Goal: Information Seeking & Learning: Learn about a topic

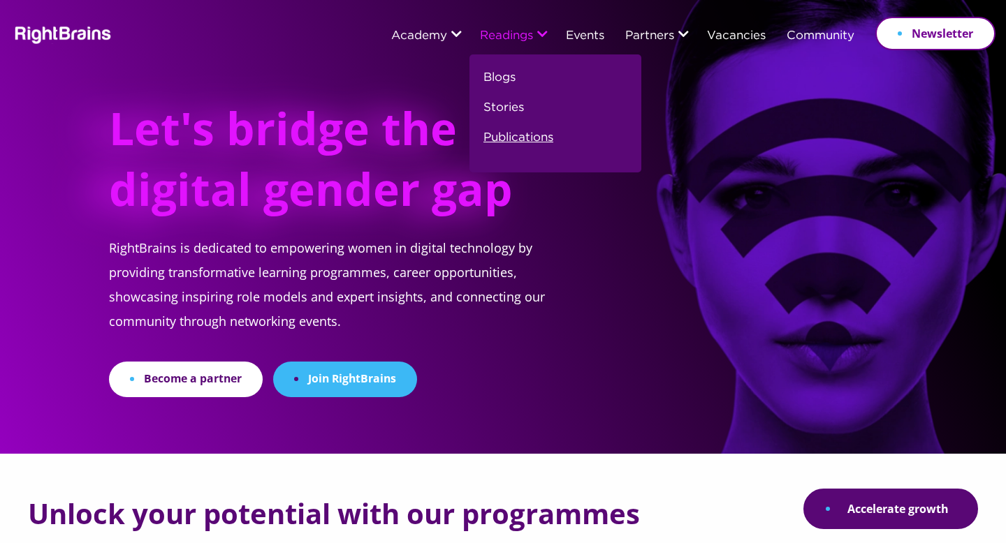
click at [491, 133] on link "Publications" at bounding box center [518, 143] width 70 height 30
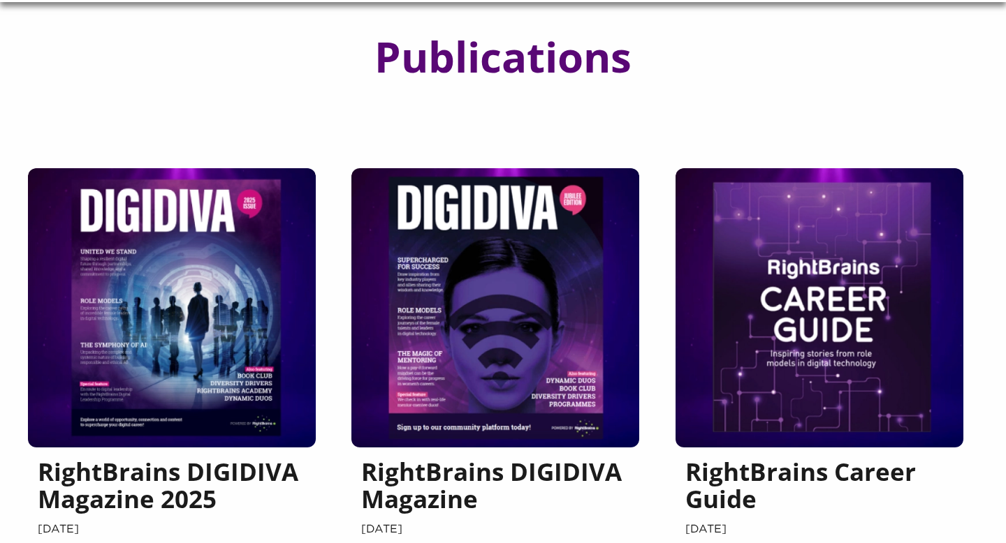
scroll to position [77, 0]
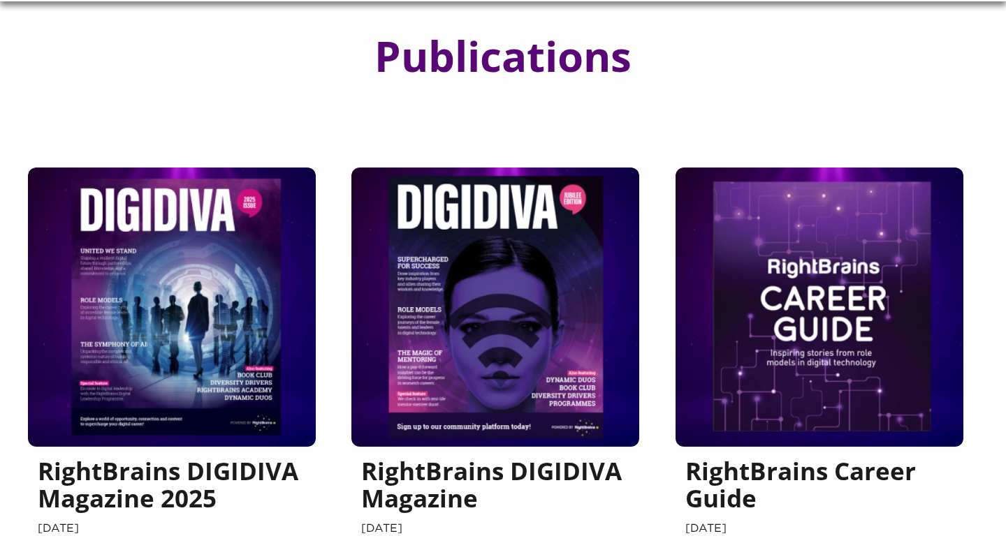
click at [245, 340] on div at bounding box center [172, 307] width 288 height 279
